Goal: Contribute content: Contribute content

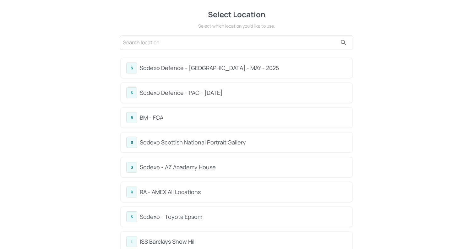
click at [200, 66] on div "Sodexo Defence - Colchester - MAY - 2025" at bounding box center [243, 68] width 207 height 8
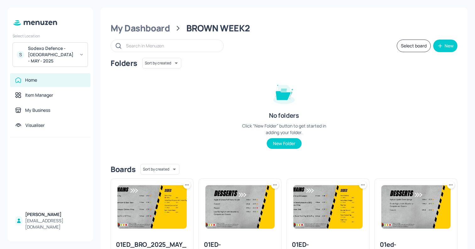
scroll to position [615, 0]
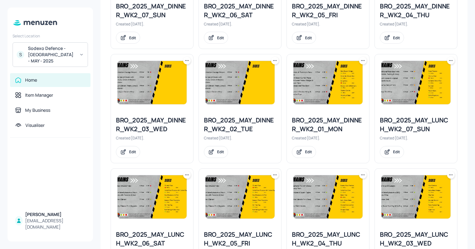
click at [185, 59] on icon at bounding box center [187, 60] width 6 height 6
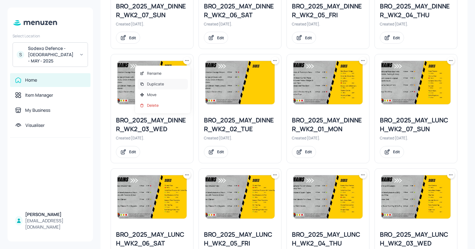
click at [170, 83] on div "Duplicate" at bounding box center [162, 84] width 50 height 11
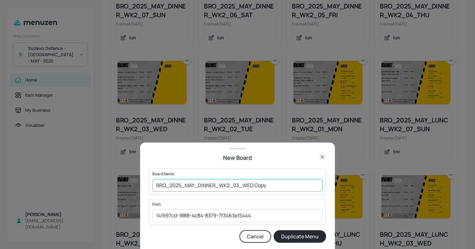
click at [263, 183] on input "BRO_2025_MAY_DINNER_WK2_03_WED Copy" at bounding box center [237, 185] width 170 height 13
type input "01ED_BRO_2025_MAY_DINNER_WK2_03_WED_200825"
click at [313, 234] on button "Duplicate Menu" at bounding box center [299, 236] width 52 height 13
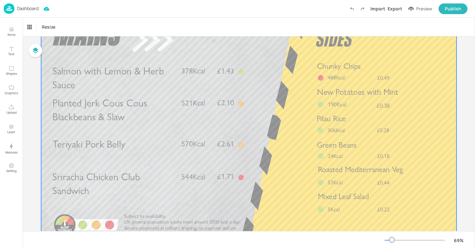
scroll to position [48, 0]
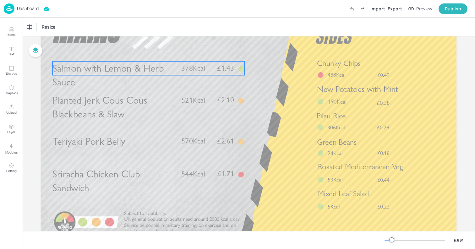
click at [137, 74] on span "Salmon with Lemon & Herb Sauce" at bounding box center [107, 75] width 111 height 26
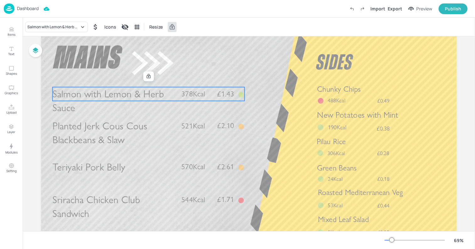
scroll to position [0, 0]
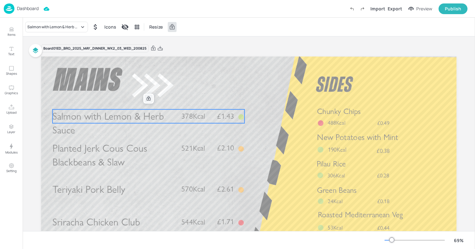
click at [148, 98] on icon at bounding box center [149, 98] width 4 height 4
click at [49, 27] on div "Salmon with Lemon & Herb Sauce" at bounding box center [53, 27] width 52 height 6
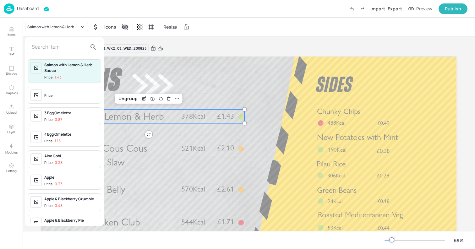
click at [60, 48] on input "text" at bounding box center [59, 47] width 55 height 10
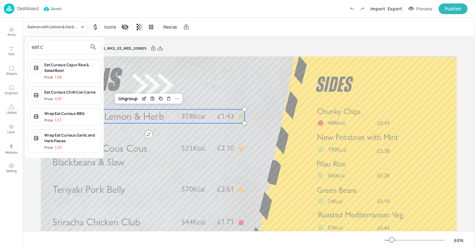
type input "eat c"
click at [73, 98] on span "Price: 0.81" at bounding box center [71, 98] width 54 height 5
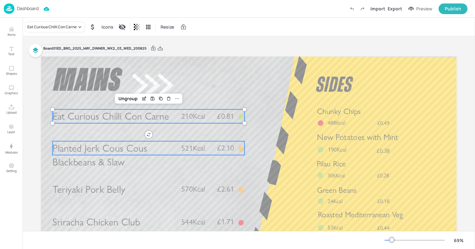
click at [120, 153] on span "Planted Jerk Cous Cous Blackbeans & Slaw" at bounding box center [99, 155] width 95 height 26
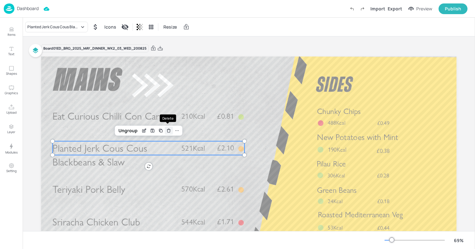
click at [167, 130] on icon "Delete" at bounding box center [168, 130] width 5 height 5
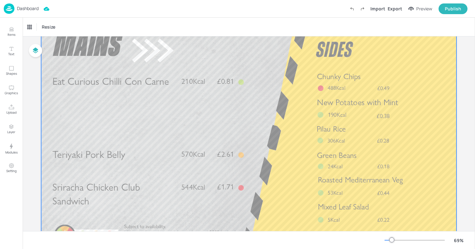
scroll to position [41, 0]
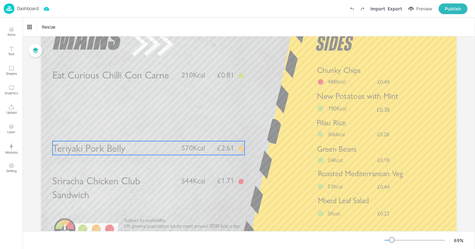
click at [138, 152] on p "Teriyaki Pork Belly" at bounding box center [113, 148] width 123 height 14
click at [148, 132] on icon at bounding box center [148, 130] width 5 height 5
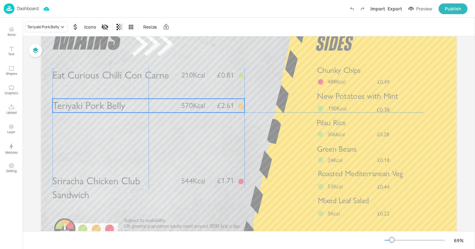
drag, startPoint x: 123, startPoint y: 152, endPoint x: 123, endPoint y: 108, distance: 43.6
click at [123, 108] on span "Teriyaki Pork Belly" at bounding box center [88, 105] width 72 height 12
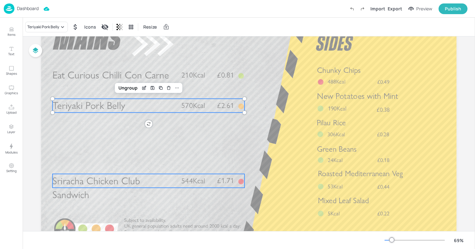
click at [126, 179] on span "Sriracha Chicken Club Sandwich" at bounding box center [96, 188] width 88 height 26
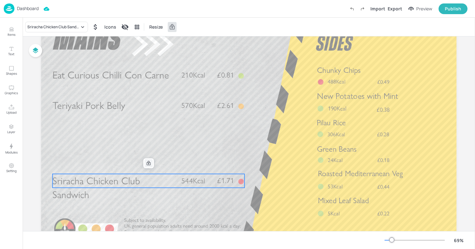
click at [148, 162] on icon at bounding box center [149, 163] width 4 height 4
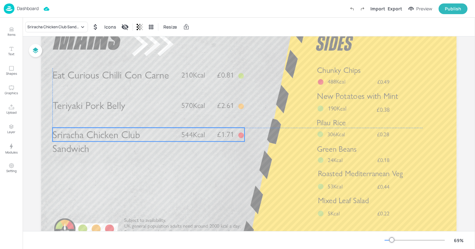
drag, startPoint x: 115, startPoint y: 182, endPoint x: 116, endPoint y: 134, distance: 47.4
click at [116, 134] on span "Sriracha Chicken Club Sandwich" at bounding box center [96, 141] width 88 height 26
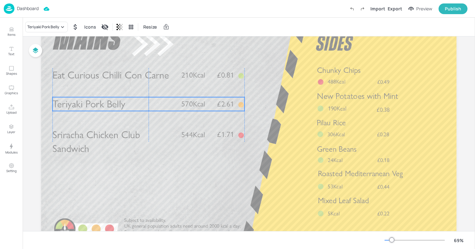
click at [105, 108] on span "Teriyaki Pork Belly" at bounding box center [88, 104] width 72 height 12
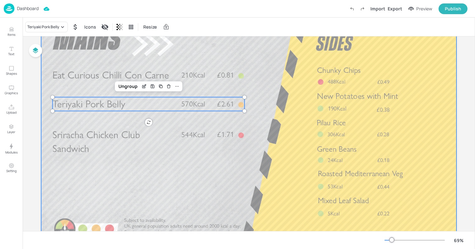
click at [147, 174] on div at bounding box center [248, 132] width 415 height 234
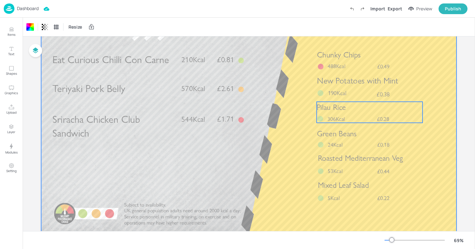
scroll to position [57, 0]
click at [352, 99] on div at bounding box center [248, 116] width 415 height 234
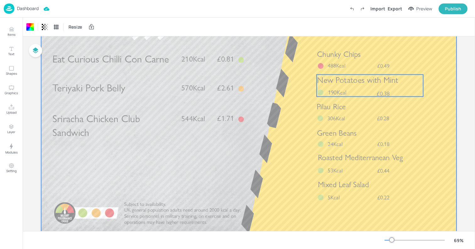
click at [347, 89] on p "190Kcal" at bounding box center [340, 92] width 24 height 8
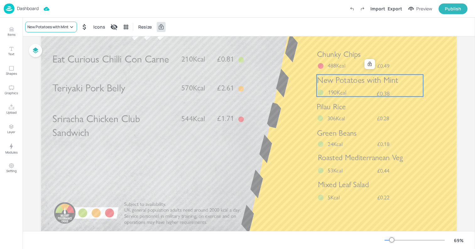
click at [57, 23] on div "New Potatoes with Mint" at bounding box center [51, 27] width 52 height 11
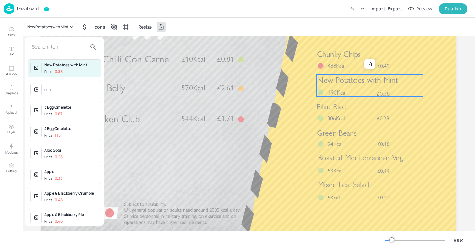
click at [51, 44] on input "text" at bounding box center [59, 47] width 55 height 10
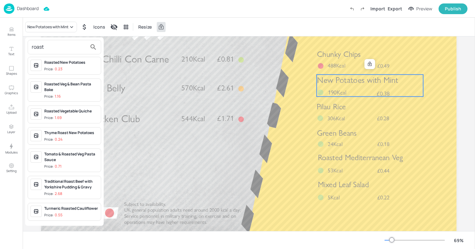
scroll to position [489, 0]
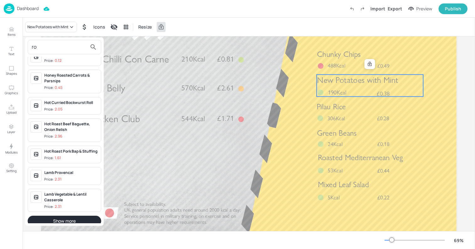
type input "r"
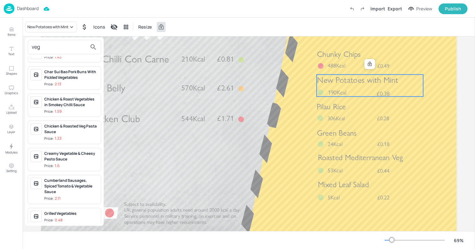
scroll to position [0, 0]
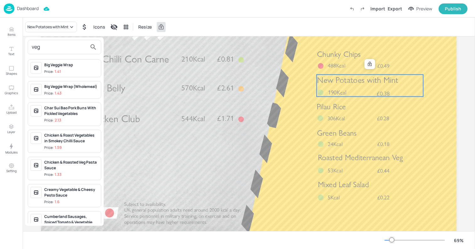
click at [36, 49] on input "veg" at bounding box center [59, 47] width 55 height 10
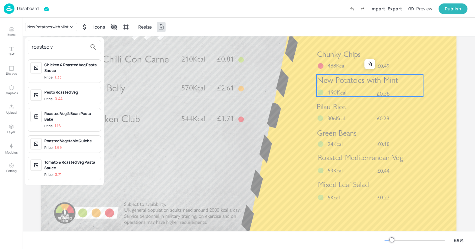
click at [38, 49] on input "roasted v" at bounding box center [59, 47] width 55 height 10
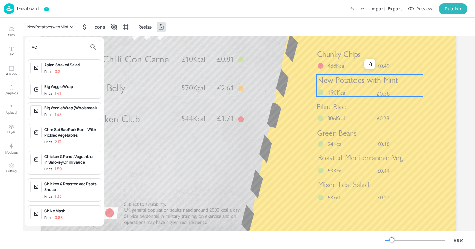
type input "veg"
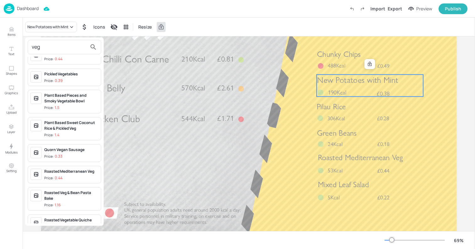
scroll to position [537, 0]
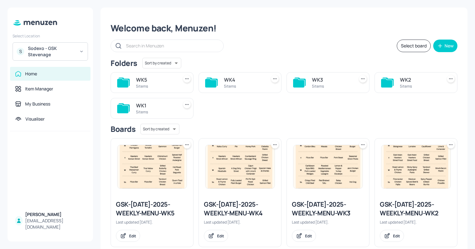
click at [62, 44] on div "S Sodexo - GSK Stevenage" at bounding box center [50, 51] width 75 height 18
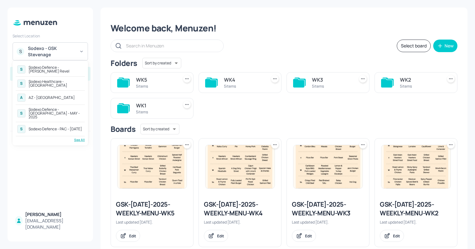
click at [80, 139] on div "S Sodexo Defence - Newbold Revel S Sodexo Healthcare - Stoke Mandeville A AZ - …" at bounding box center [50, 103] width 75 height 85
click at [83, 137] on div "See All" at bounding box center [50, 139] width 69 height 5
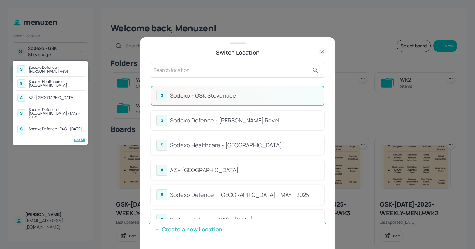
click at [213, 69] on div at bounding box center [237, 124] width 475 height 249
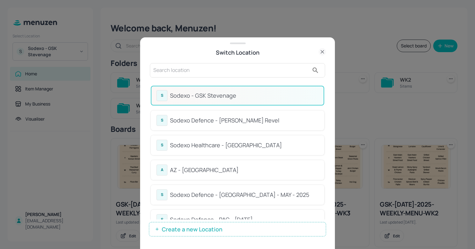
click at [185, 67] on input "text" at bounding box center [231, 70] width 156 height 10
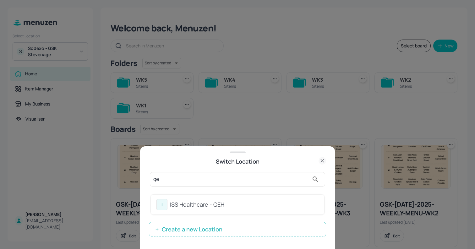
type input "qe"
click at [222, 205] on div "ISS Healthcare - QEH" at bounding box center [244, 204] width 148 height 8
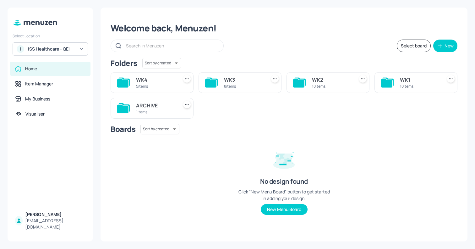
click at [403, 81] on div "WK1" at bounding box center [420, 80] width 40 height 8
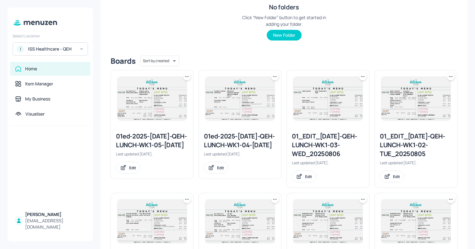
scroll to position [108, 0]
click at [160, 99] on img at bounding box center [151, 99] width 69 height 43
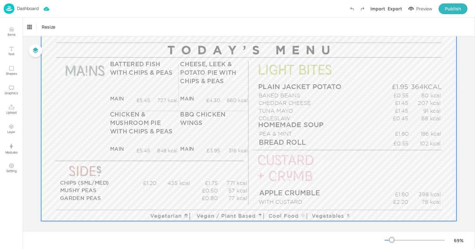
scroll to position [74, 0]
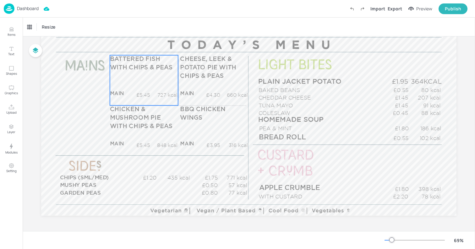
click at [161, 80] on div "BATTERED FISH WITH CHIPS & PEAS MAIN £5.45 727 kcal +SIDE £5.45 884 kcal" at bounding box center [144, 80] width 68 height 50
click at [7, 32] on button "Items" at bounding box center [11, 32] width 18 height 18
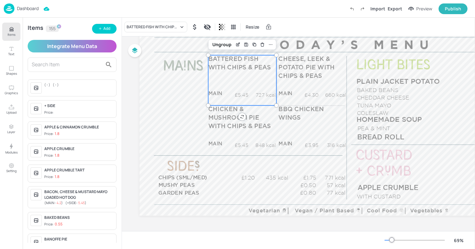
click at [55, 86] on span "( - )" at bounding box center [56, 84] width 6 height 5
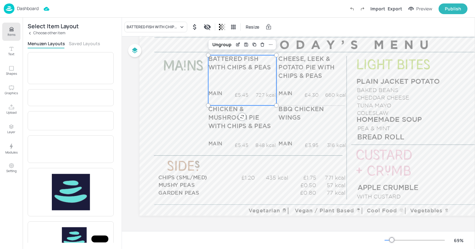
click at [34, 33] on p "Choose other item" at bounding box center [49, 33] width 32 height 4
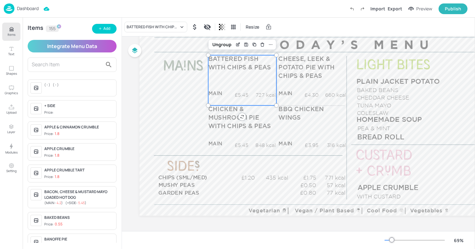
click at [231, 75] on div "BATTERED FISH WITH CHIPS & PEAS MAIN £5.45 727 kcal +SIDE £5.45 884 kcal" at bounding box center [242, 80] width 68 height 50
click at [95, 87] on div "( - ) ( - )" at bounding box center [78, 87] width 69 height 11
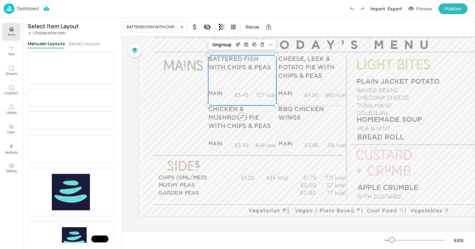
click at [51, 30] on div "Select Item Layout Choose other item Menuzen Layouts Saved Layouts Item Price I…" at bounding box center [72, 133] width 99 height 231
click at [52, 33] on p "Choose other item" at bounding box center [49, 33] width 32 height 4
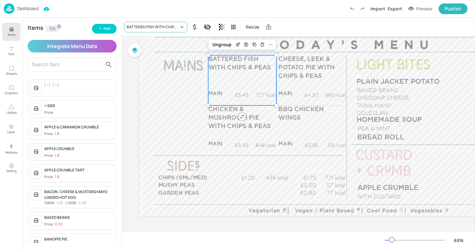
click at [156, 28] on div "BATTERED FISH WITH CHIPS & PEAS" at bounding box center [152, 27] width 52 height 6
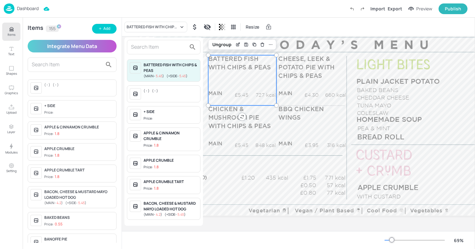
click at [165, 92] on div "( - ) ( - )" at bounding box center [170, 90] width 54 height 5
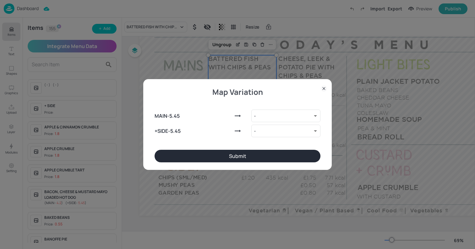
click at [193, 155] on button "Submit" at bounding box center [237, 156] width 166 height 13
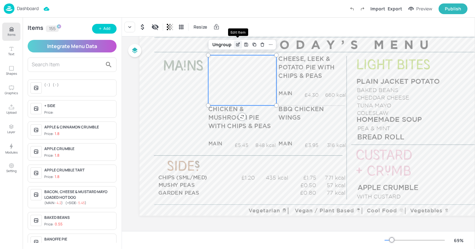
click at [239, 43] on icon "Edit Item" at bounding box center [239, 43] width 1 height 1
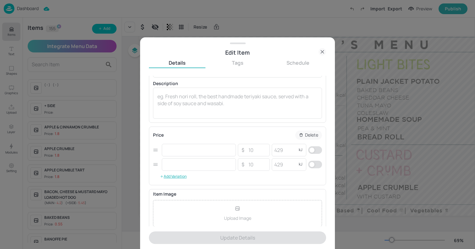
scroll to position [45, 0]
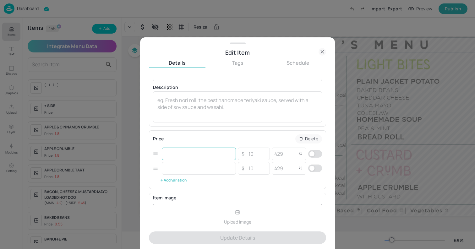
click at [201, 151] on input "text" at bounding box center [199, 154] width 74 height 13
click at [200, 169] on input "text" at bounding box center [199, 168] width 74 height 13
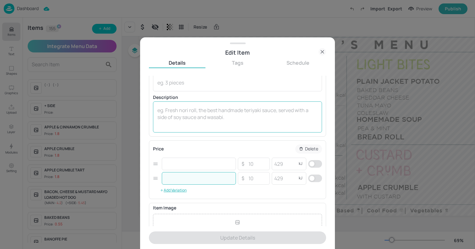
scroll to position [0, 0]
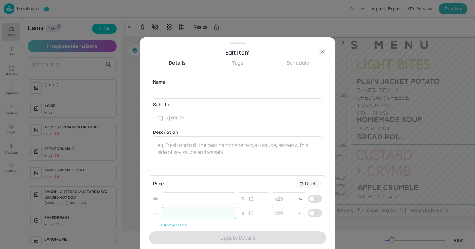
click at [323, 51] on icon at bounding box center [322, 52] width 8 height 8
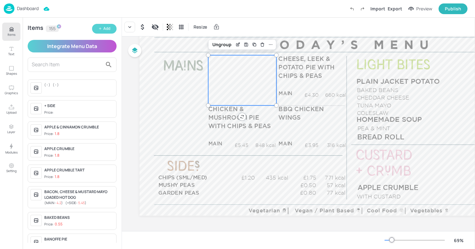
click at [112, 32] on button "Add" at bounding box center [104, 29] width 24 height 10
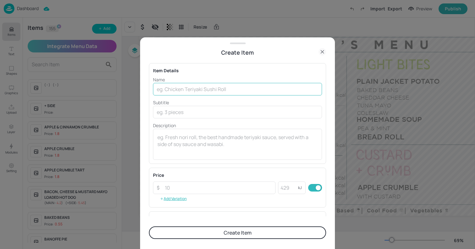
click at [185, 90] on input "text" at bounding box center [237, 89] width 169 height 13
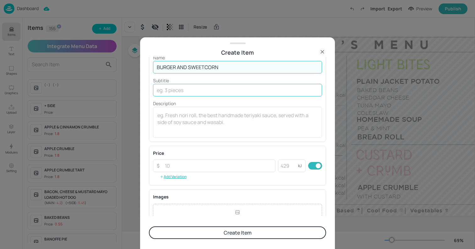
scroll to position [33, 0]
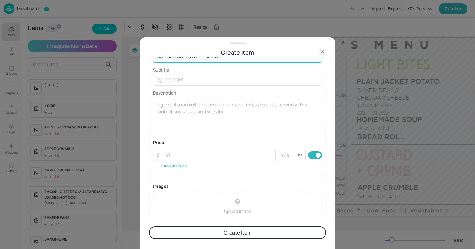
type input "BURGER AND SWEETCORN"
click at [179, 164] on button "Add Variation" at bounding box center [173, 165] width 40 height 9
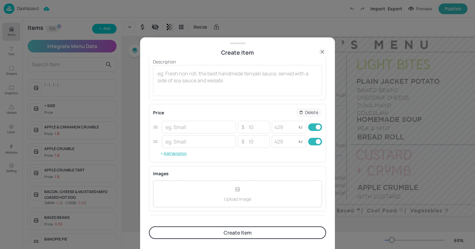
scroll to position [108, 0]
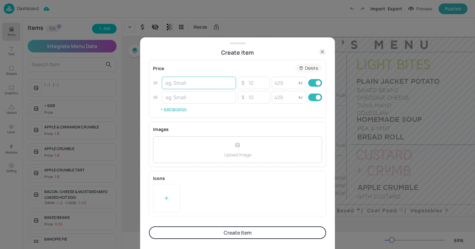
click at [192, 80] on input "text" at bounding box center [199, 83] width 74 height 13
type input "MAIN"
click at [189, 99] on input "text" at bounding box center [199, 97] width 74 height 13
click at [172, 99] on input "ADD SIDE" at bounding box center [199, 97] width 74 height 13
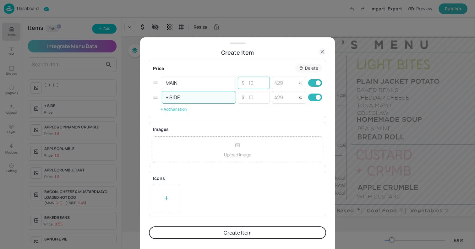
type input "+ SIDE"
click at [248, 85] on input "number" at bounding box center [257, 83] width 22 height 13
type input "15.00"
click at [250, 100] on input "number" at bounding box center [257, 97] width 22 height 13
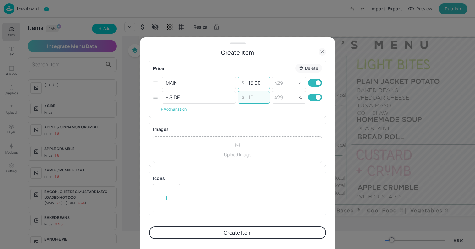
click at [254, 84] on input "15.00" at bounding box center [257, 83] width 22 height 13
click at [276, 83] on input "number" at bounding box center [283, 83] width 25 height 13
type input "1000"
click at [281, 98] on input "number" at bounding box center [283, 97] width 25 height 13
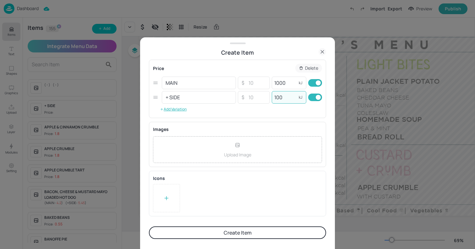
type input "1001"
drag, startPoint x: 282, startPoint y: 97, endPoint x: 272, endPoint y: 98, distance: 10.2
click at [271, 97] on input "1001" at bounding box center [283, 97] width 25 height 13
click at [261, 84] on input "number" at bounding box center [257, 83] width 22 height 13
type input "8"
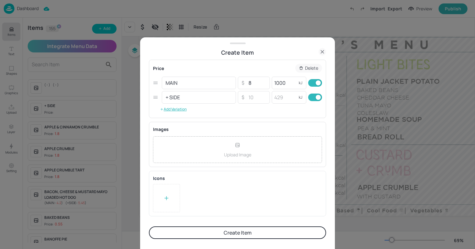
click at [313, 97] on input "checkbox" at bounding box center [318, 98] width 23 height 8
checkbox input "false"
click at [268, 229] on button "Create Item" at bounding box center [237, 232] width 177 height 13
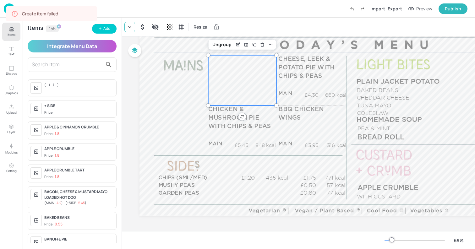
click at [126, 30] on div at bounding box center [129, 27] width 11 height 11
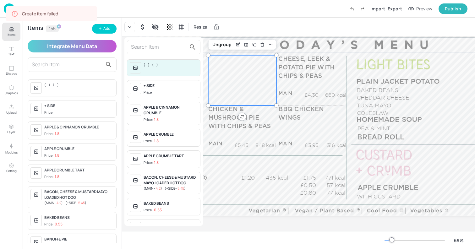
click at [105, 29] on div at bounding box center [237, 124] width 475 height 249
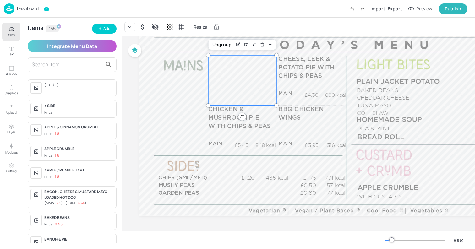
click at [110, 30] on button "Add" at bounding box center [104, 29] width 24 height 10
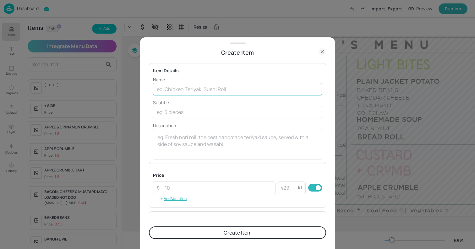
click at [195, 85] on input "text" at bounding box center [237, 89] width 169 height 13
type input "CHEESEBURGER & HOTDOG"
